Goal: Navigation & Orientation: Understand site structure

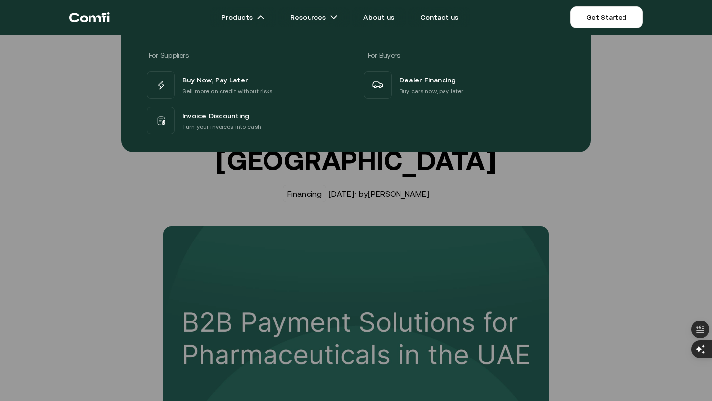
click at [96, 17] on icon "Return to the top of the Comfi home page" at bounding box center [94, 18] width 12 height 7
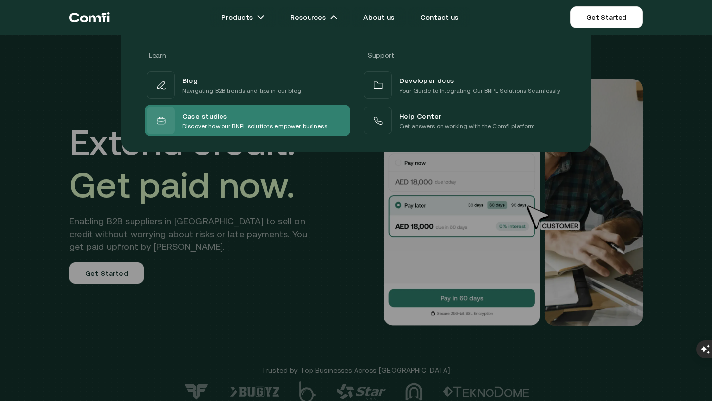
click at [202, 116] on span "Case studies" at bounding box center [204, 116] width 45 height 12
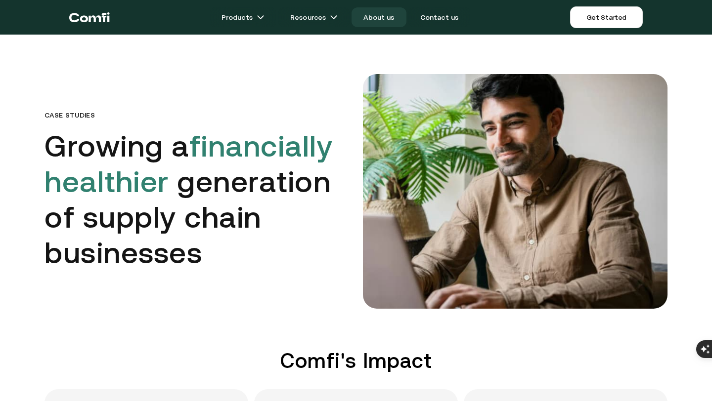
click at [378, 18] on link "About us" at bounding box center [378, 17] width 54 height 20
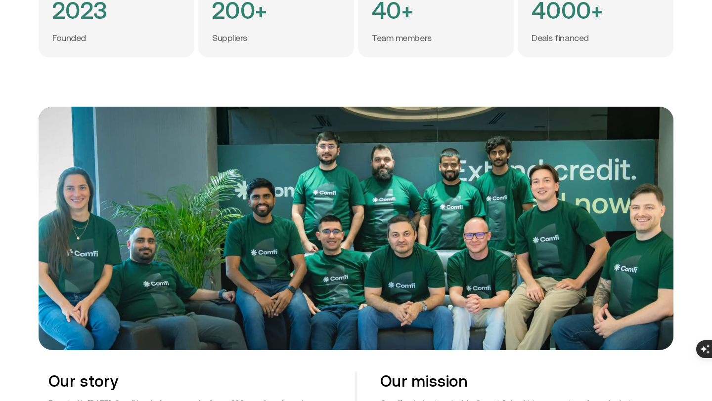
scroll to position [306, 0]
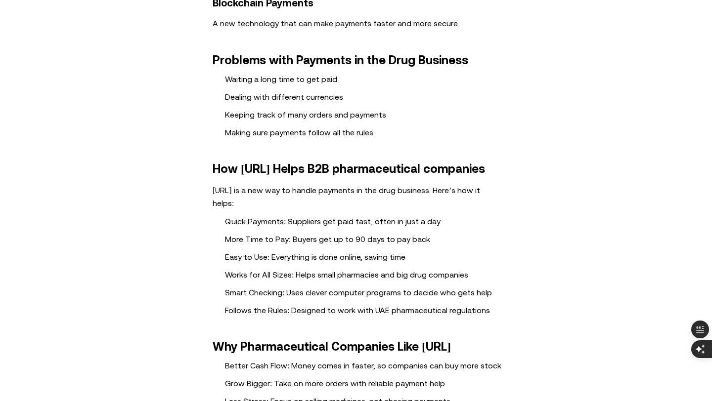
scroll to position [1409, 0]
